Goal: Information Seeking & Learning: Learn about a topic

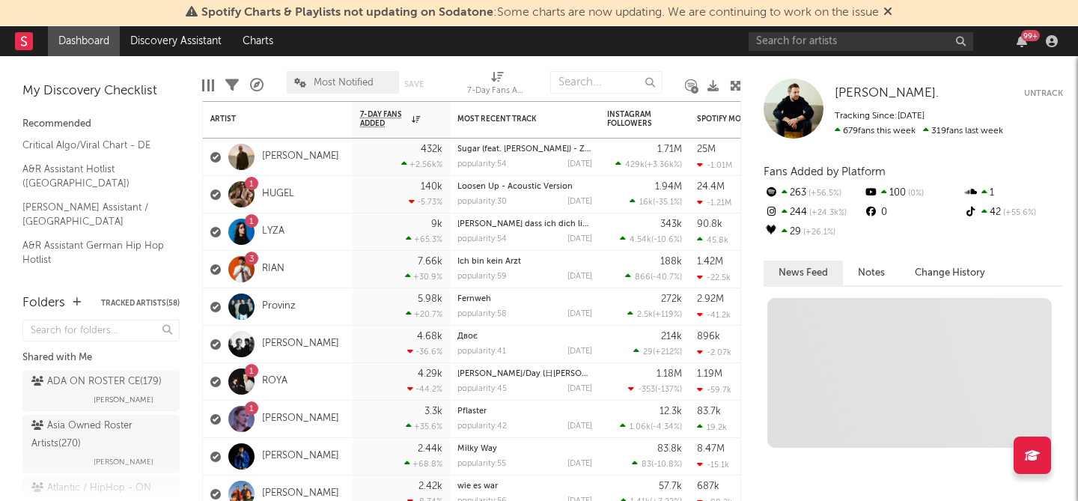
click at [891, 10] on icon at bounding box center [888, 11] width 9 height 12
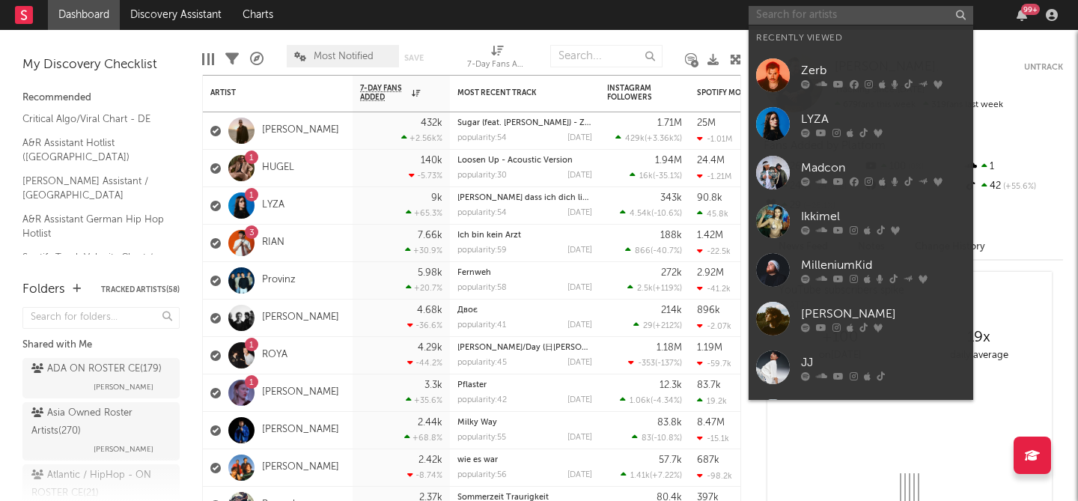
click at [929, 16] on input "text" at bounding box center [861, 15] width 225 height 19
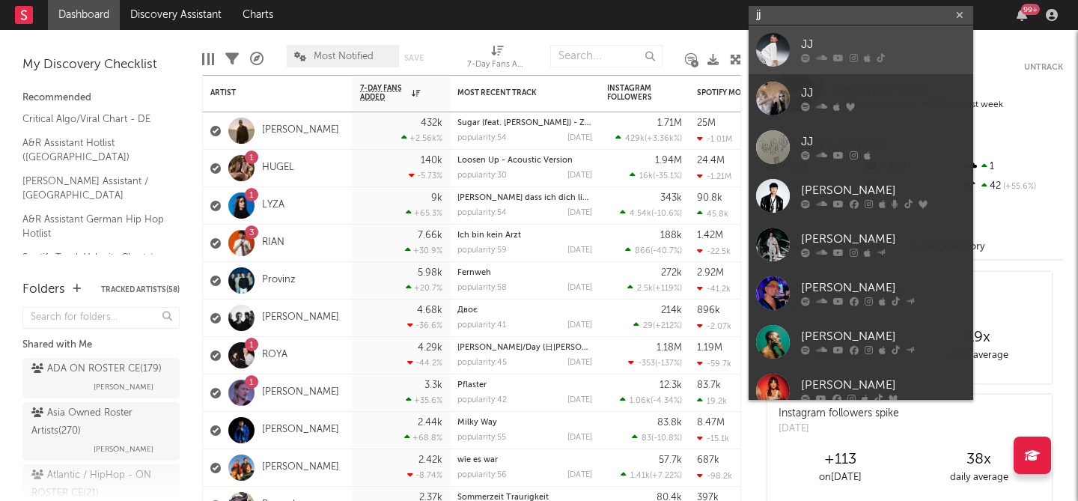
type input "jj"
click at [932, 58] on div at bounding box center [883, 58] width 165 height 9
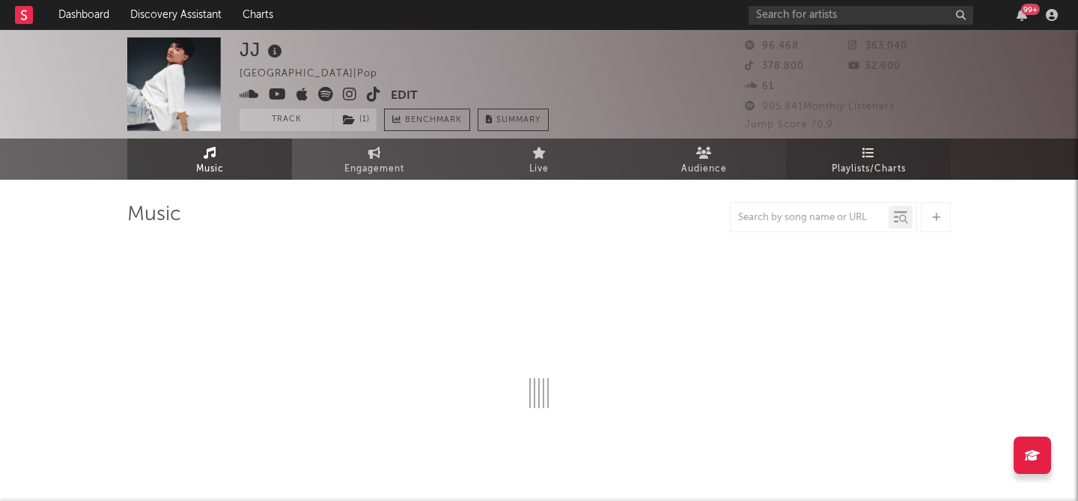
click at [867, 166] on span "Playlists/Charts" at bounding box center [869, 169] width 74 height 18
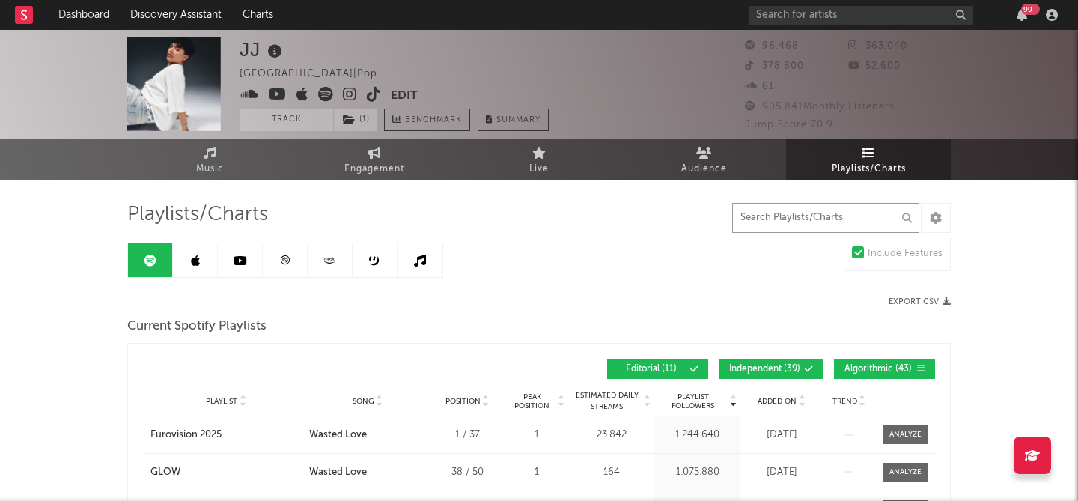
click at [815, 217] on input "text" at bounding box center [825, 218] width 187 height 30
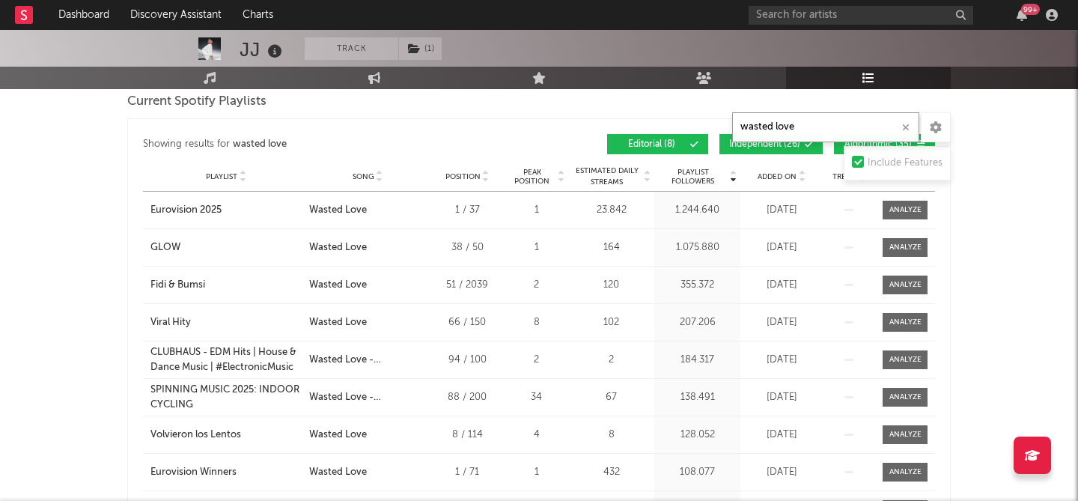
scroll to position [575, 0]
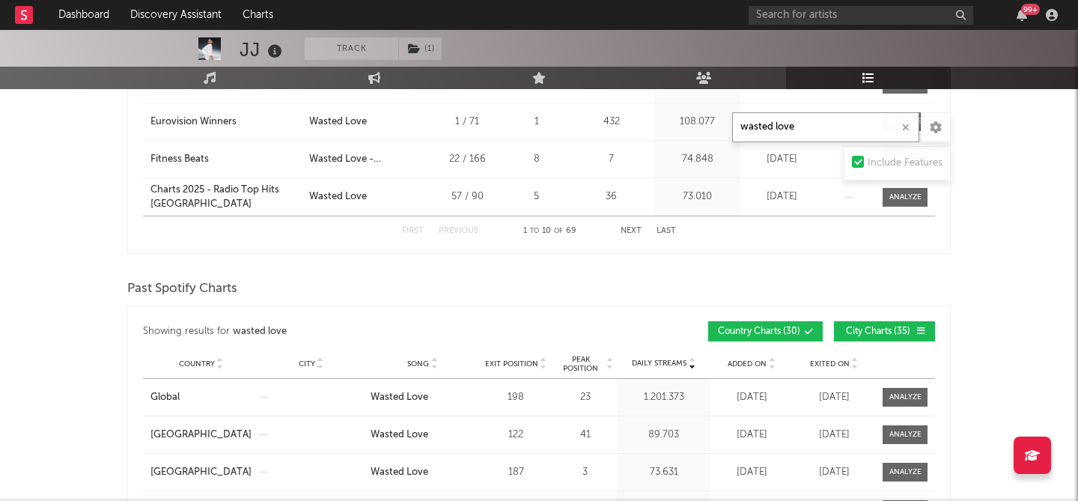
type input "wasted love"
drag, startPoint x: 138, startPoint y: 284, endPoint x: 257, endPoint y: 287, distance: 119.1
click at [257, 287] on div "Past Spotify Charts" at bounding box center [539, 288] width 824 height 25
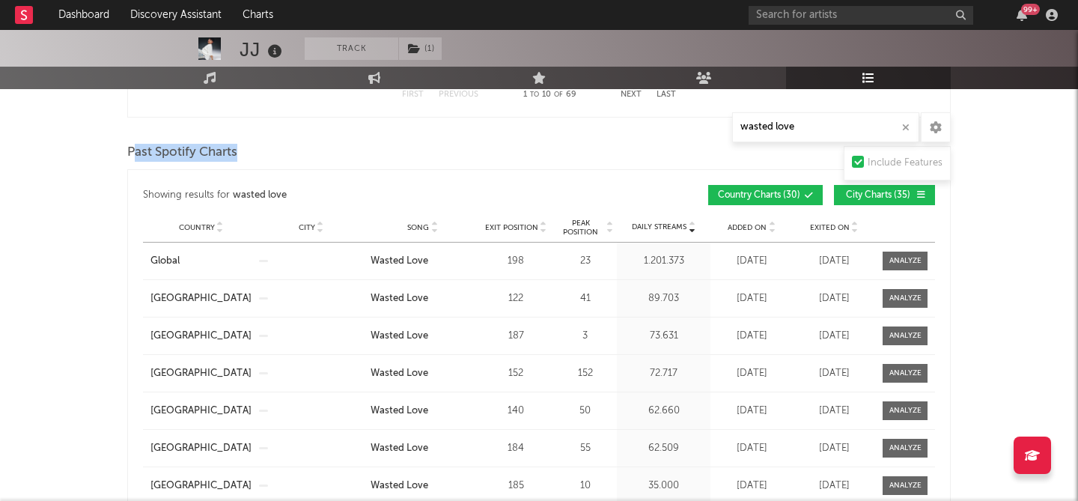
scroll to position [715, 0]
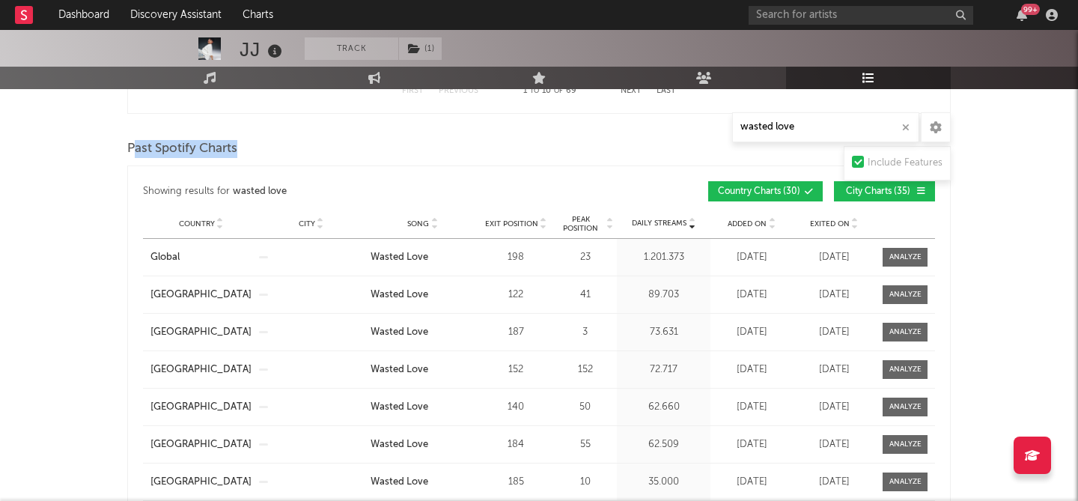
click at [878, 189] on span "City Charts ( 35 )" at bounding box center [878, 191] width 69 height 9
drag, startPoint x: 578, startPoint y: 255, endPoint x: 602, endPoint y: 257, distance: 24.0
click at [602, 257] on div "23" at bounding box center [585, 257] width 56 height 15
click at [588, 257] on div "23" at bounding box center [585, 257] width 56 height 15
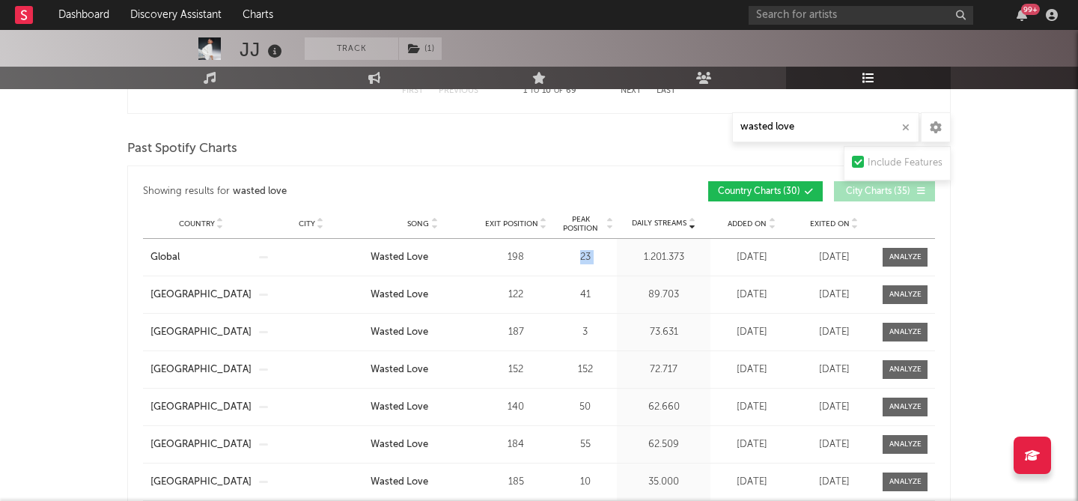
click at [588, 257] on div "23" at bounding box center [585, 257] width 56 height 15
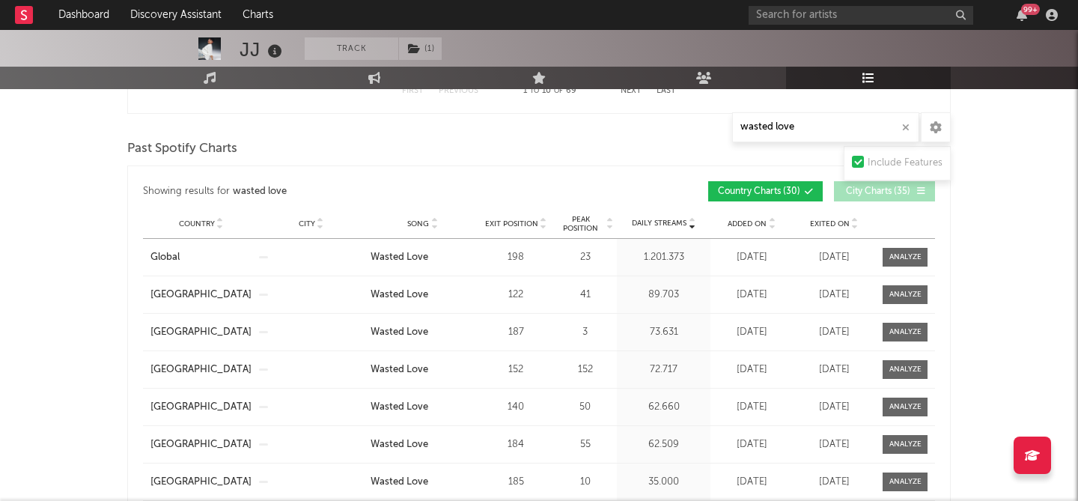
click at [588, 257] on div "23" at bounding box center [585, 257] width 56 height 15
click at [574, 257] on div "23" at bounding box center [585, 257] width 56 height 15
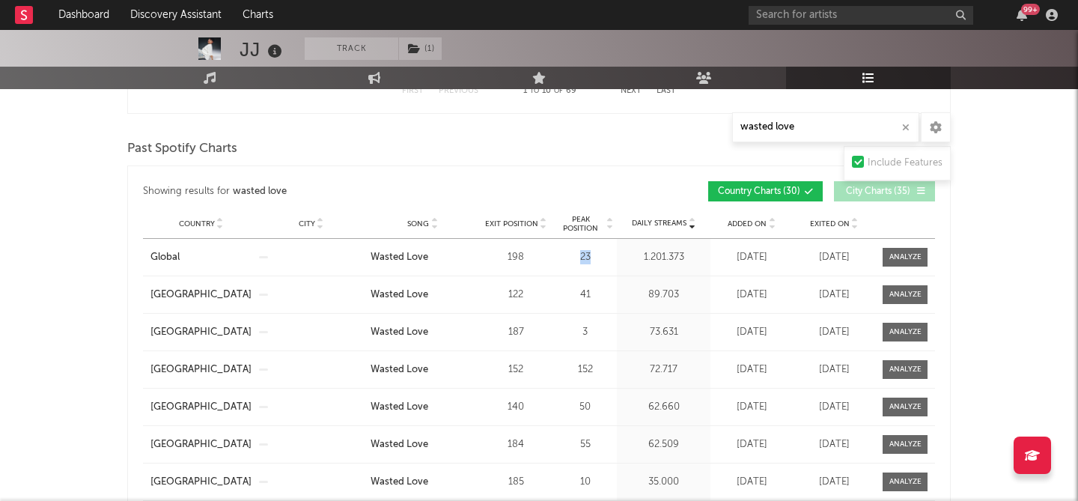
click at [586, 256] on div "23" at bounding box center [585, 257] width 56 height 15
click at [590, 256] on div "23" at bounding box center [585, 257] width 56 height 15
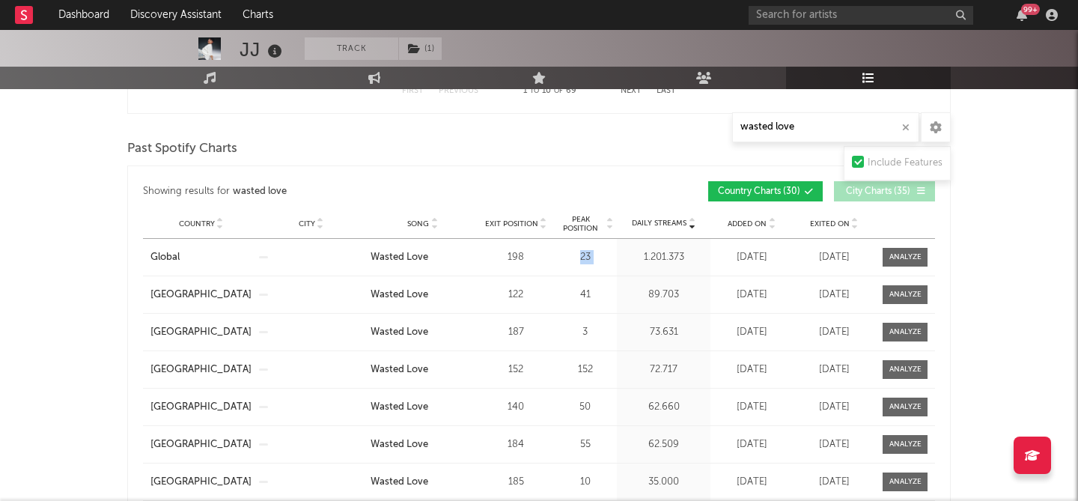
click at [590, 256] on div "23" at bounding box center [585, 257] width 56 height 15
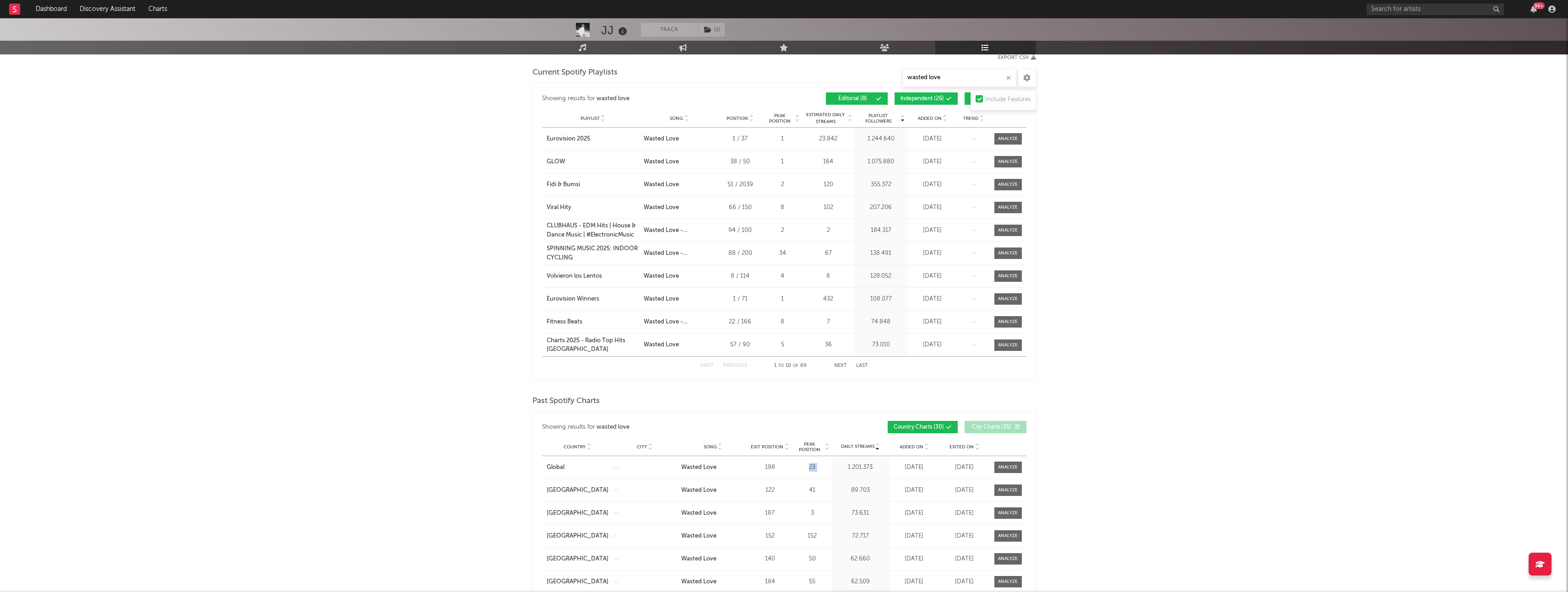
scroll to position [33, 0]
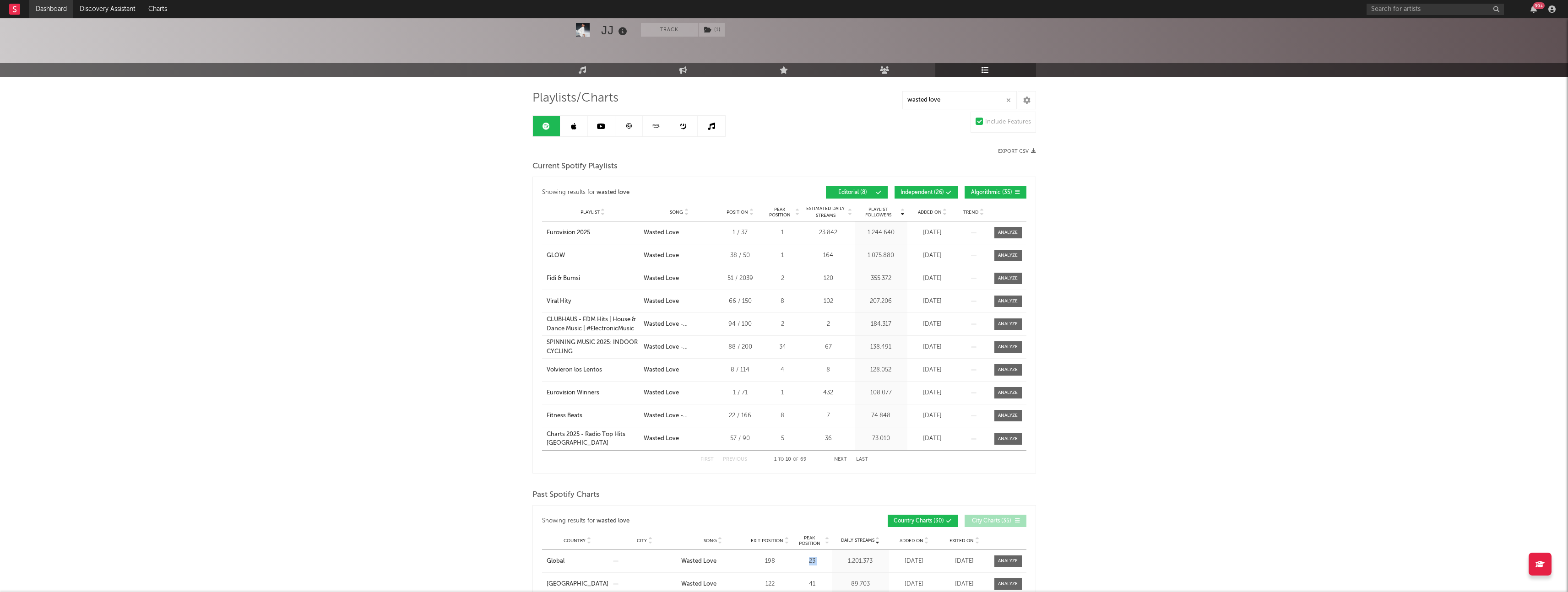
click at [45, 7] on link "Dashboard" at bounding box center [51, 9] width 44 height 18
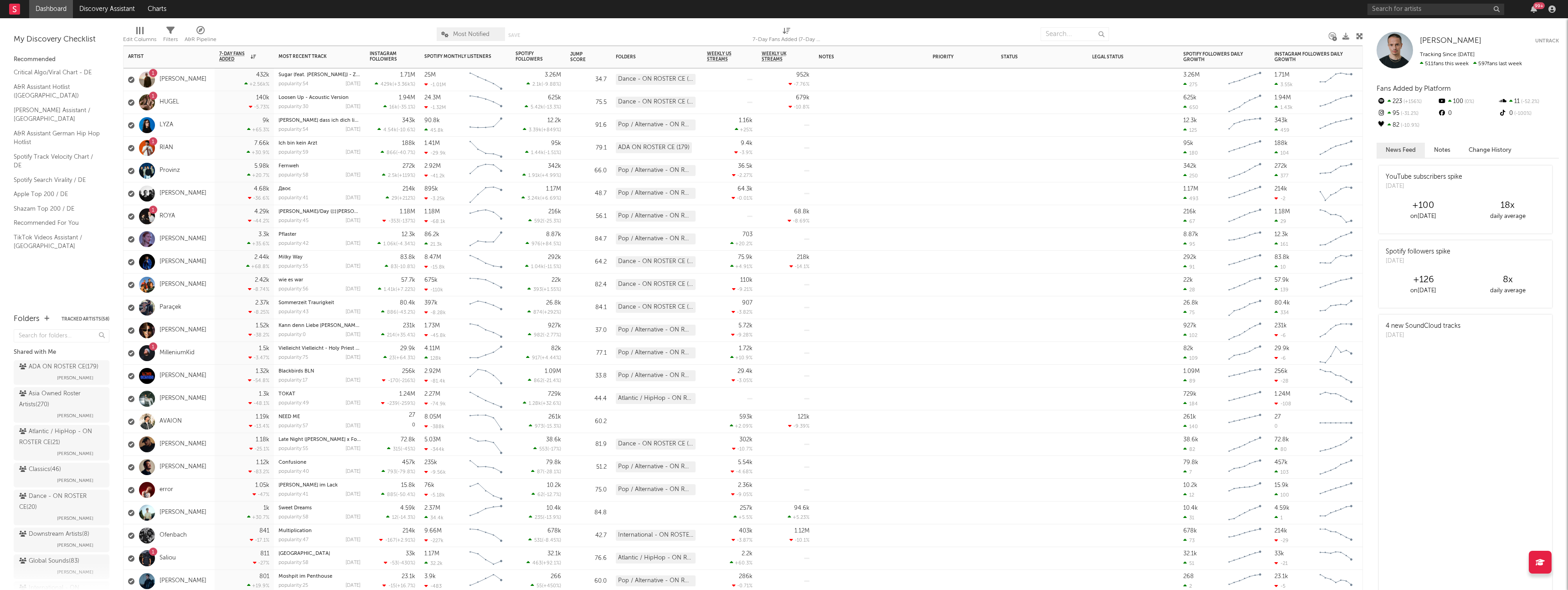
click at [202, 231] on div "[PERSON_NAME]" at bounding box center [169, 239] width 91 height 23
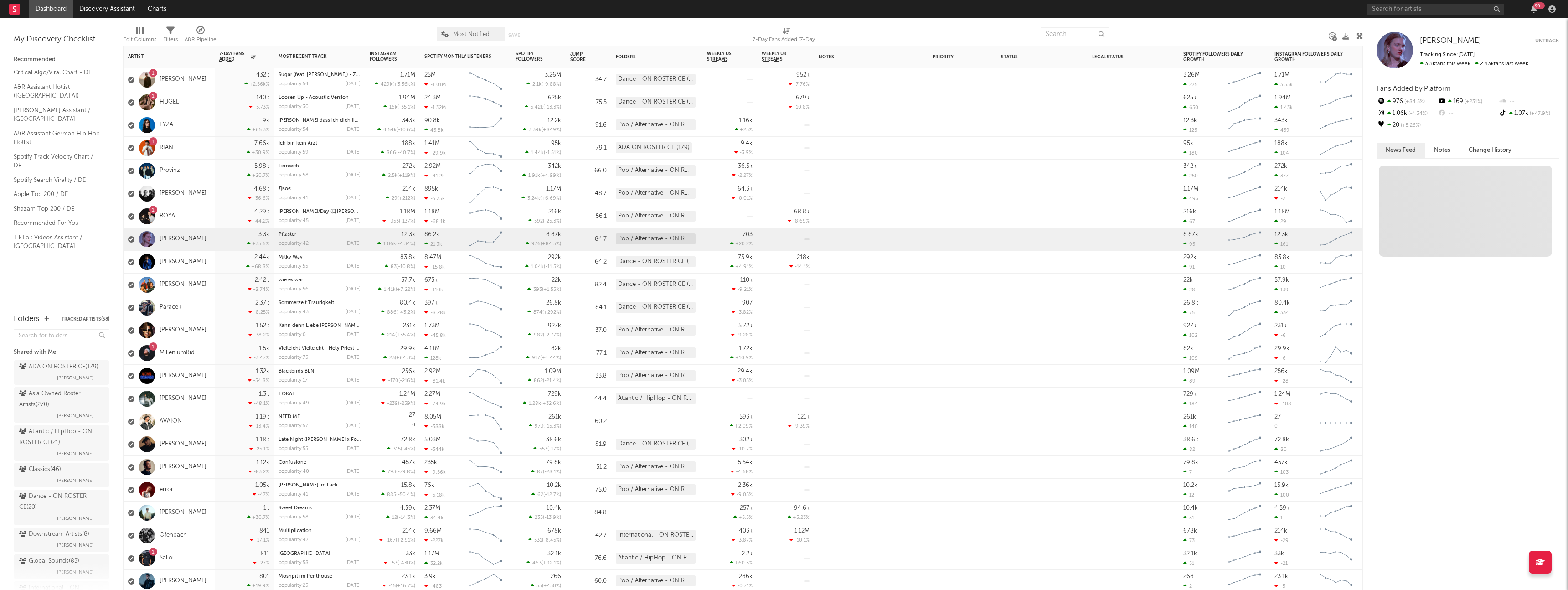
click at [219, 220] on div "4.29k -44.2 %" at bounding box center [244, 216] width 59 height 23
